Goal: Task Accomplishment & Management: Manage account settings

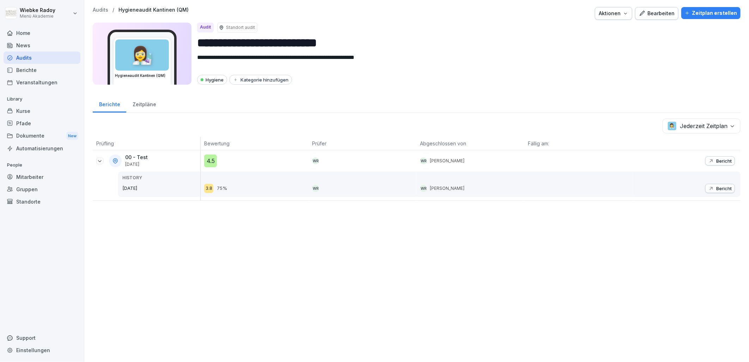
click at [106, 105] on div "Berichte" at bounding box center [110, 104] width 34 height 18
click at [32, 55] on div "Audits" at bounding box center [42, 57] width 77 height 12
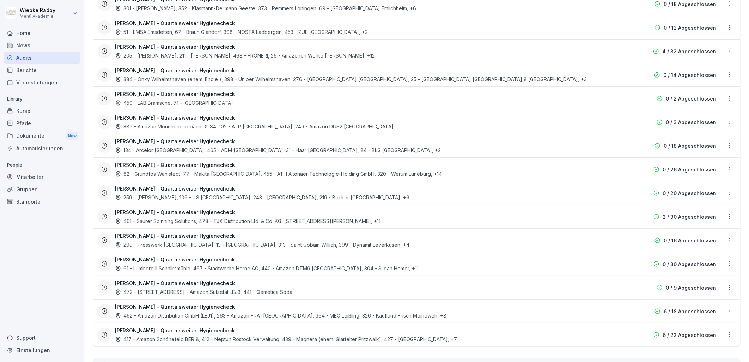
scroll to position [588, 0]
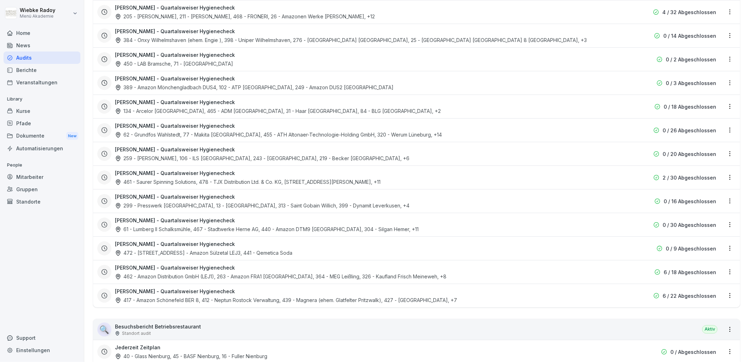
click at [281, 291] on div "[PERSON_NAME] - Quartalsweiser Hygienecheck 417 - Amazon Schönefeld BER 8, 412 …" at bounding box center [371, 295] width 513 height 16
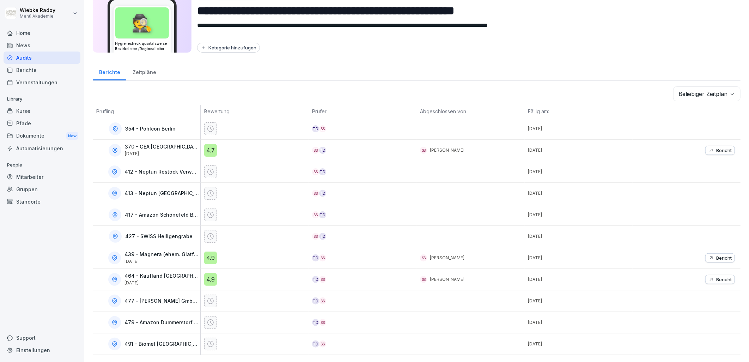
scroll to position [38, 0]
click at [205, 251] on div "4.9" at bounding box center [210, 257] width 13 height 13
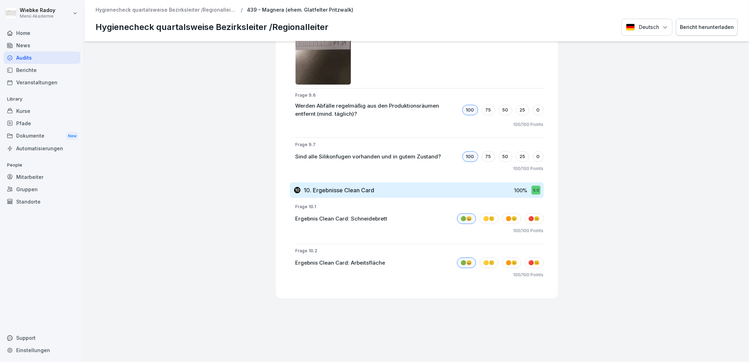
scroll to position [3651, 0]
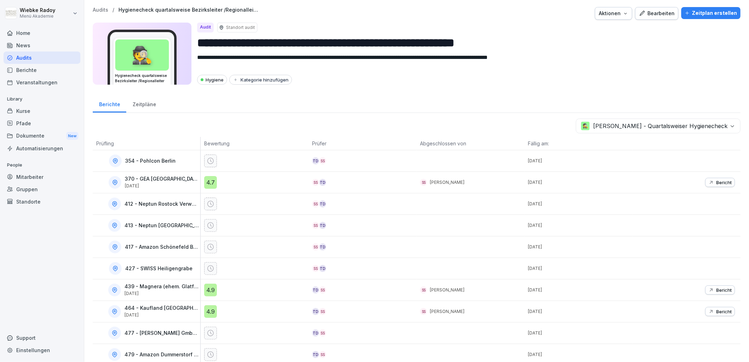
click at [614, 129] on body "**********" at bounding box center [374, 181] width 749 height 362
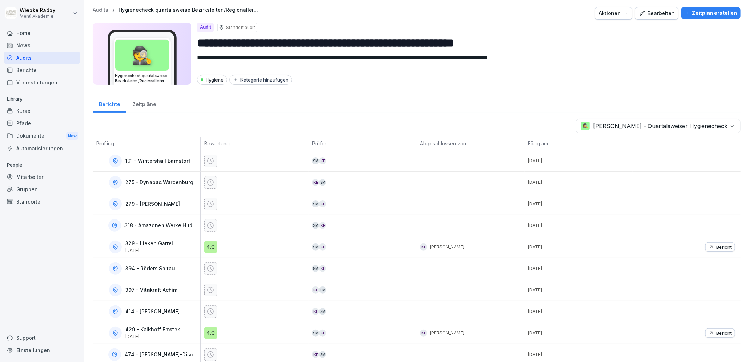
click at [207, 242] on div "4.9" at bounding box center [210, 247] width 13 height 13
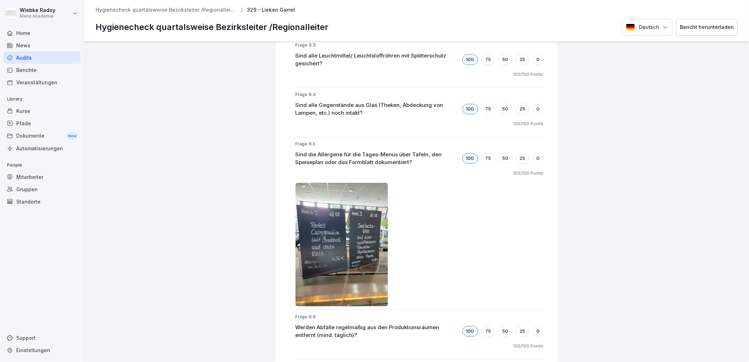
scroll to position [3330, 0]
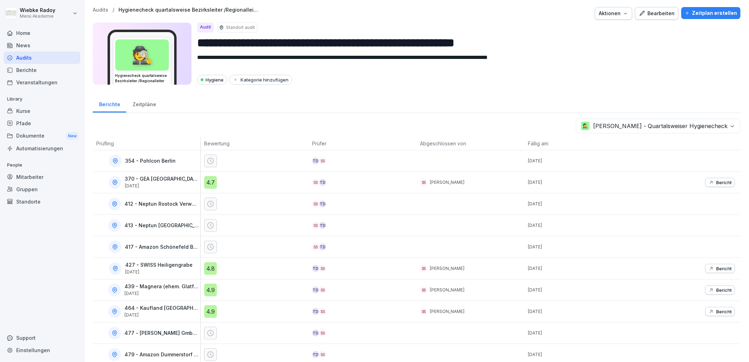
scroll to position [38, 0]
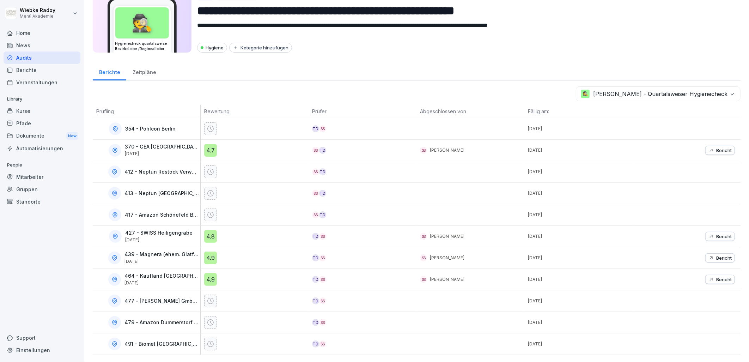
click at [210, 230] on div "4.8" at bounding box center [210, 236] width 13 height 13
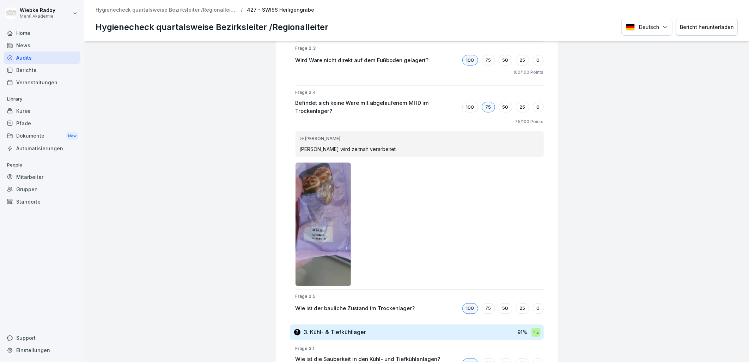
scroll to position [705, 0]
click at [330, 228] on img at bounding box center [324, 224] width 56 height 123
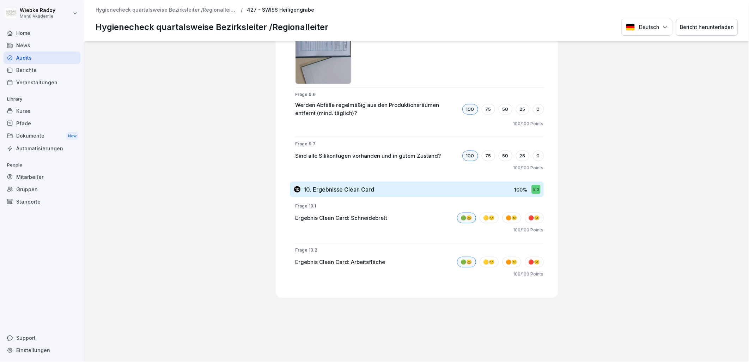
scroll to position [3975, 0]
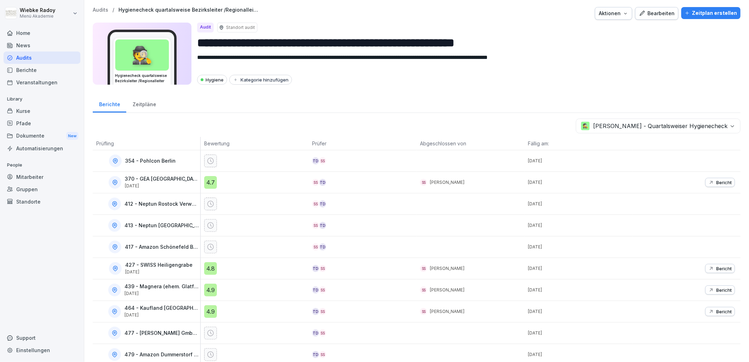
scroll to position [38, 0]
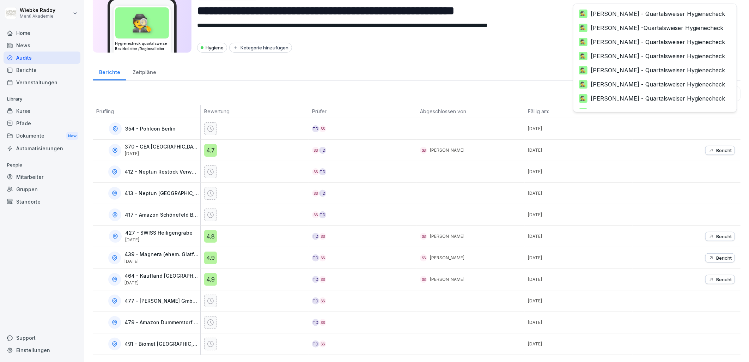
click at [660, 90] on body "**********" at bounding box center [374, 181] width 749 height 362
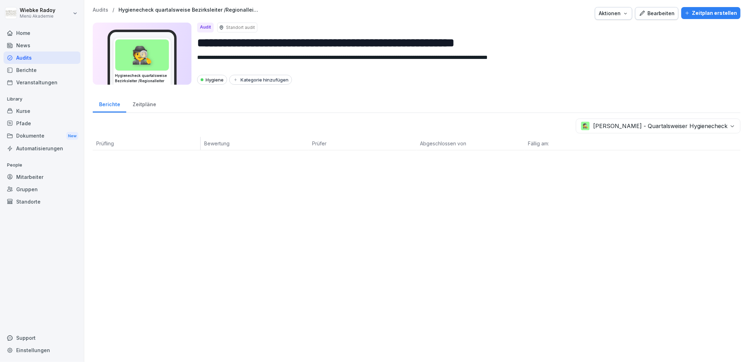
scroll to position [0, 0]
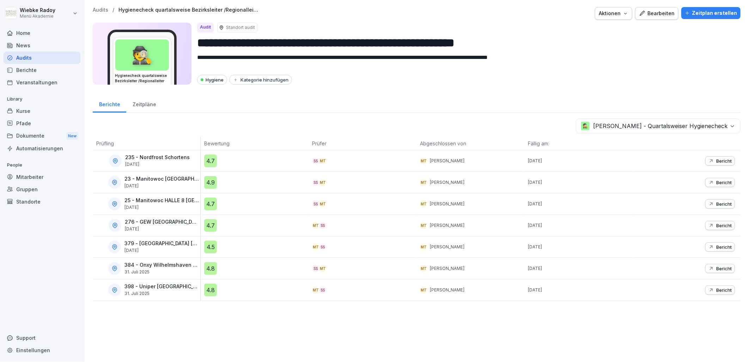
click at [166, 266] on p "384 - Onxy Wilhelmshaven (ehem. [GEOGRAPHIC_DATA] )" at bounding box center [161, 265] width 74 height 6
click at [717, 264] on button "Bericht" at bounding box center [720, 268] width 30 height 9
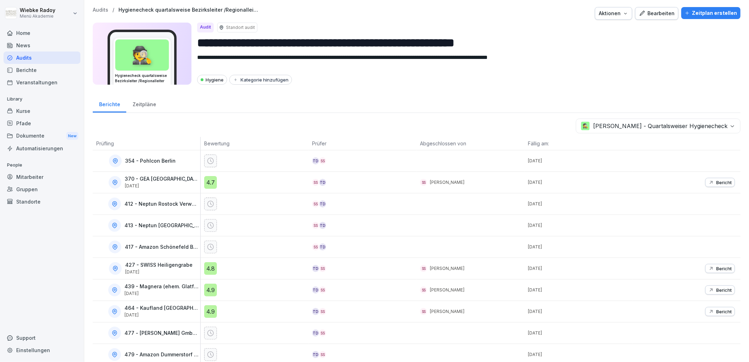
scroll to position [38, 0]
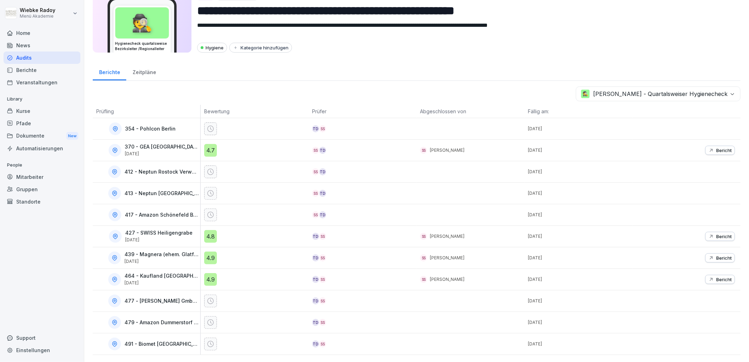
click at [314, 190] on div "SS" at bounding box center [315, 193] width 7 height 7
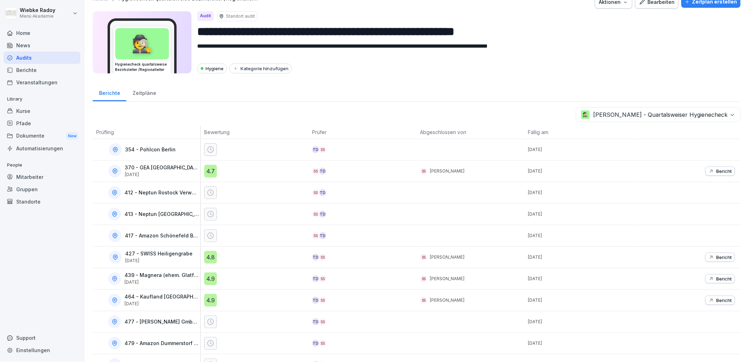
scroll to position [0, 0]
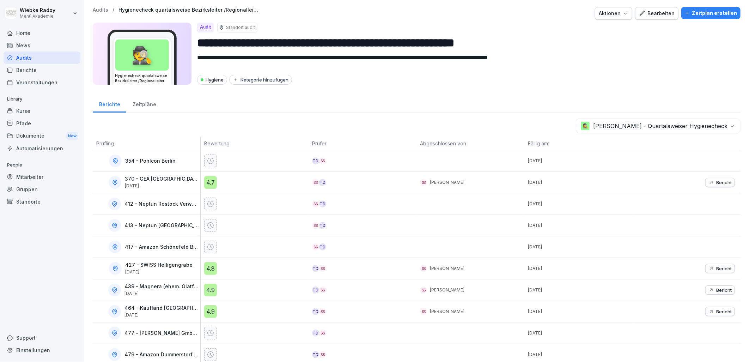
click at [142, 105] on div "Zeitpläne" at bounding box center [144, 104] width 36 height 18
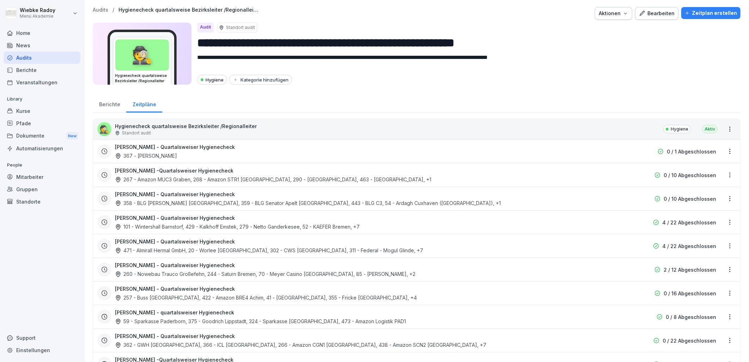
click at [699, 150] on p "0 / 1 Abgeschlossen" at bounding box center [691, 151] width 49 height 7
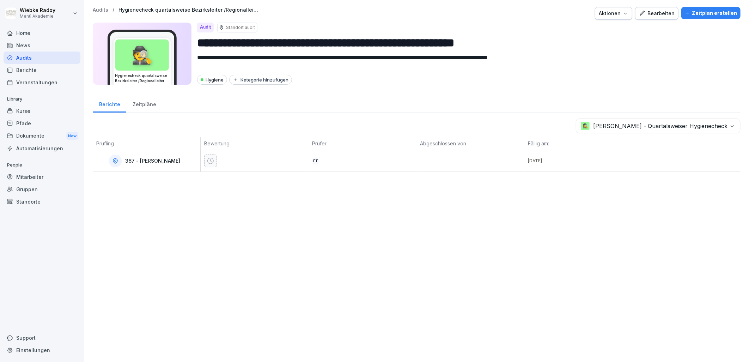
click at [159, 162] on p "367 - [PERSON_NAME]" at bounding box center [152, 161] width 55 height 6
click at [135, 105] on div "Zeitpläne" at bounding box center [144, 104] width 36 height 18
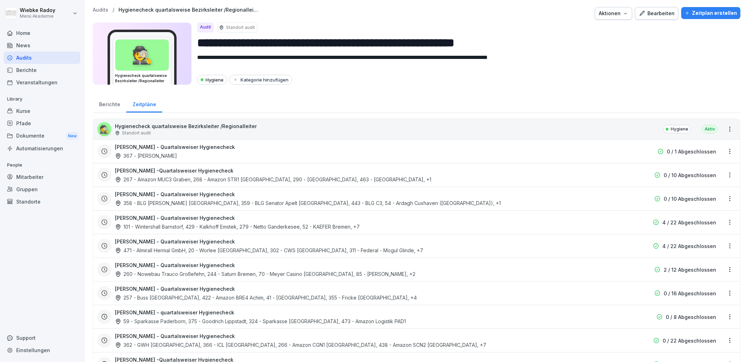
click at [726, 154] on html "**********" at bounding box center [374, 181] width 749 height 362
click at [710, 179] on div "Zeitplan bearbeiten" at bounding box center [695, 176] width 67 height 12
click at [726, 152] on html "**********" at bounding box center [374, 181] width 749 height 362
click at [0, 0] on link "Berichte ansehen" at bounding box center [0, 0] width 0 height 0
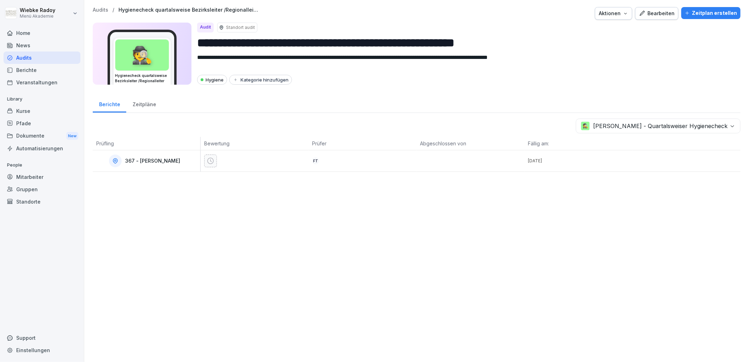
click at [210, 161] on icon at bounding box center [210, 161] width 6 height 6
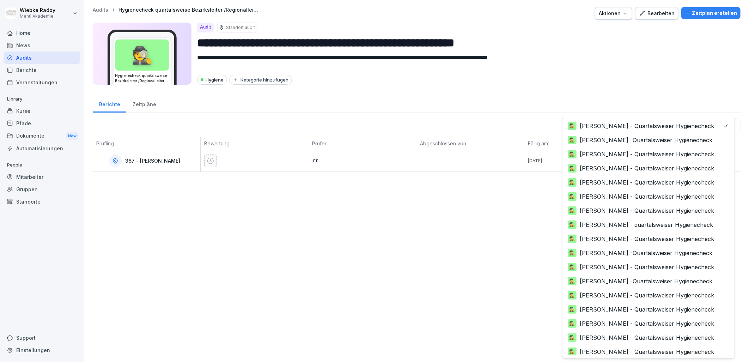
click at [710, 128] on body "**********" at bounding box center [374, 181] width 749 height 362
click at [238, 125] on html "**********" at bounding box center [374, 181] width 749 height 362
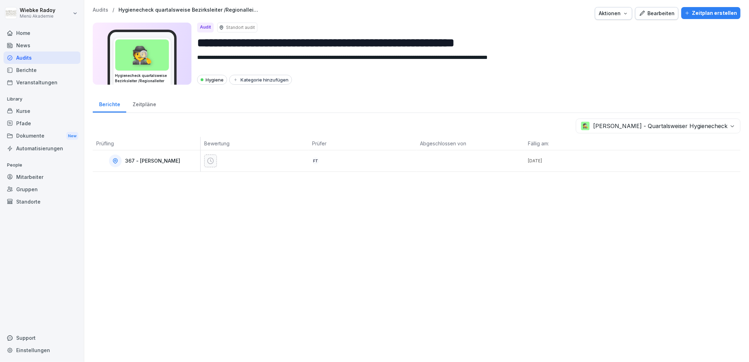
click at [131, 102] on div "Zeitpläne" at bounding box center [144, 104] width 36 height 18
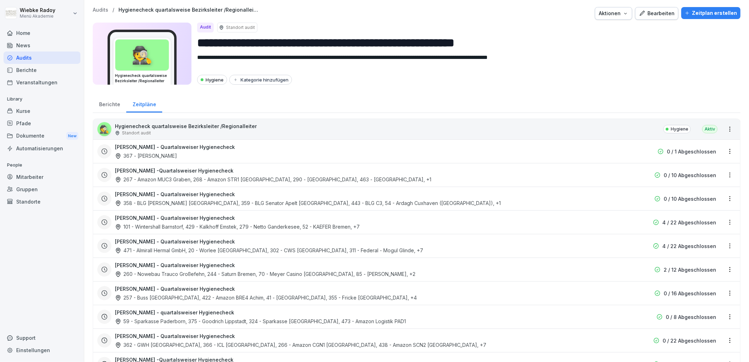
click at [721, 150] on html "**********" at bounding box center [374, 181] width 749 height 362
click at [0, 0] on link "Zeitplan bearbeiten" at bounding box center [0, 0] width 0 height 0
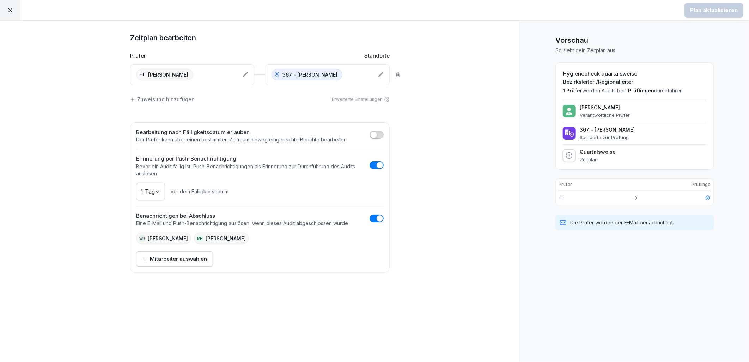
click at [380, 135] on button "button" at bounding box center [377, 135] width 14 height 8
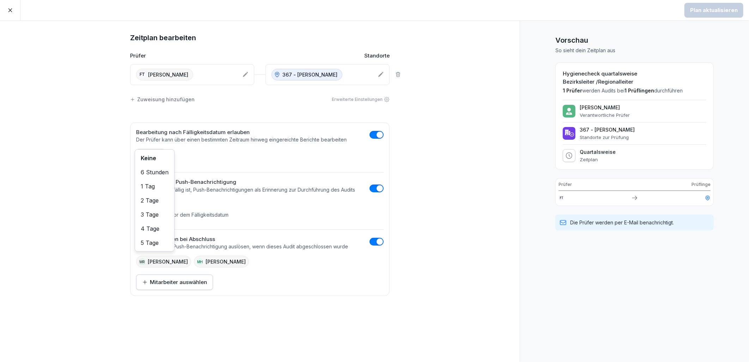
click at [155, 160] on body "Plan aktualisieren Zeitplan bearbeiten Prüfer Standorte FT [PERSON_NAME] 367 - …" at bounding box center [374, 181] width 749 height 362
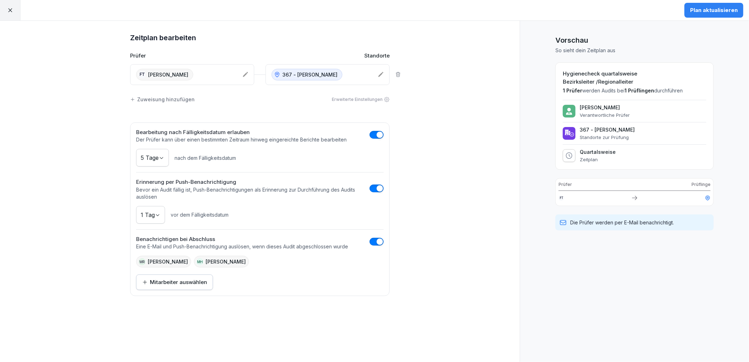
click at [583, 152] on p "Quartalsweise" at bounding box center [598, 152] width 36 height 6
click at [2, 15] on div at bounding box center [10, 10] width 20 height 20
